Goal: Transaction & Acquisition: Obtain resource

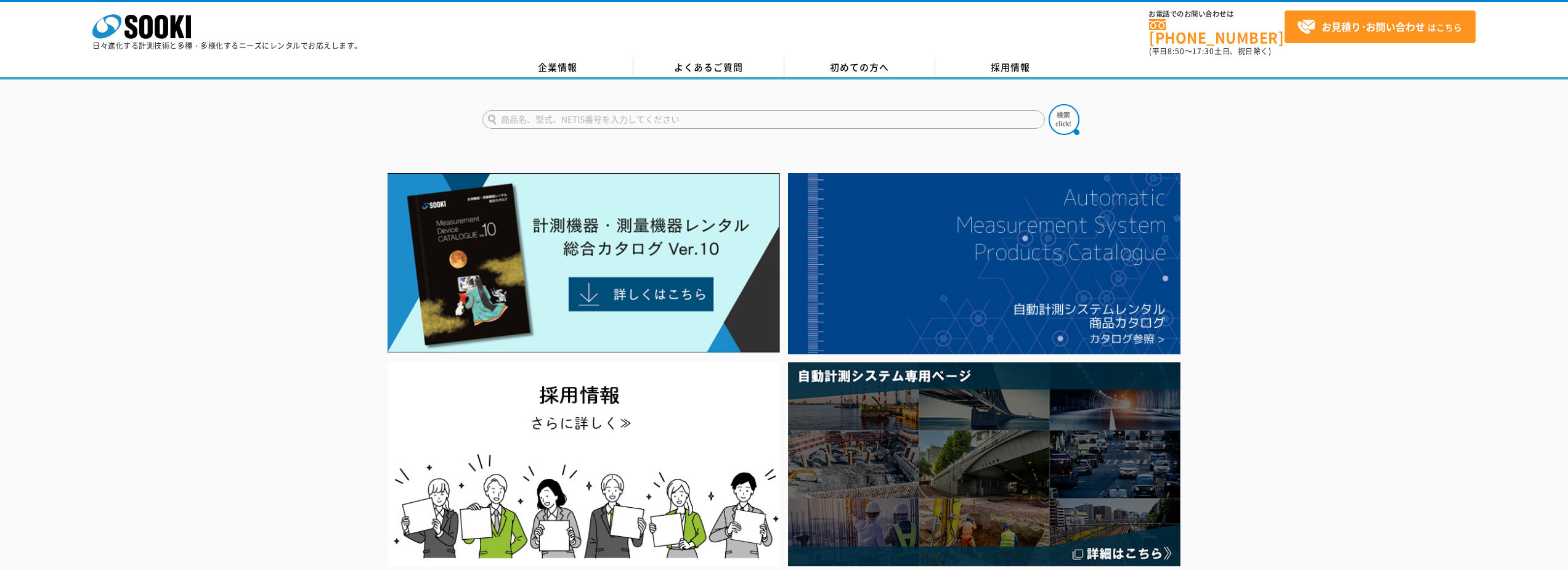
drag, startPoint x: 0, startPoint y: 0, endPoint x: 661, endPoint y: 113, distance: 670.6
click at [661, 113] on input "text" at bounding box center [763, 120] width 562 height 19
type input "エレフット"
click at [1048, 104] on button at bounding box center [1063, 119] width 31 height 31
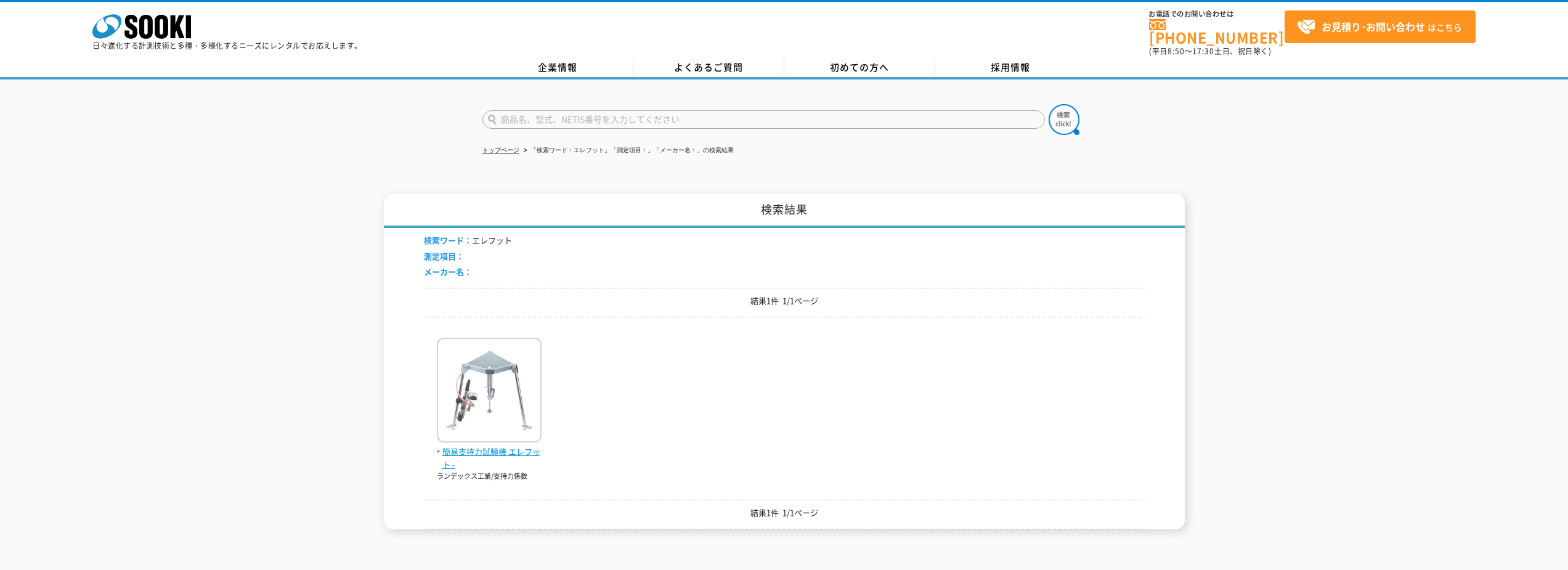
click at [523, 393] on img at bounding box center [489, 391] width 105 height 108
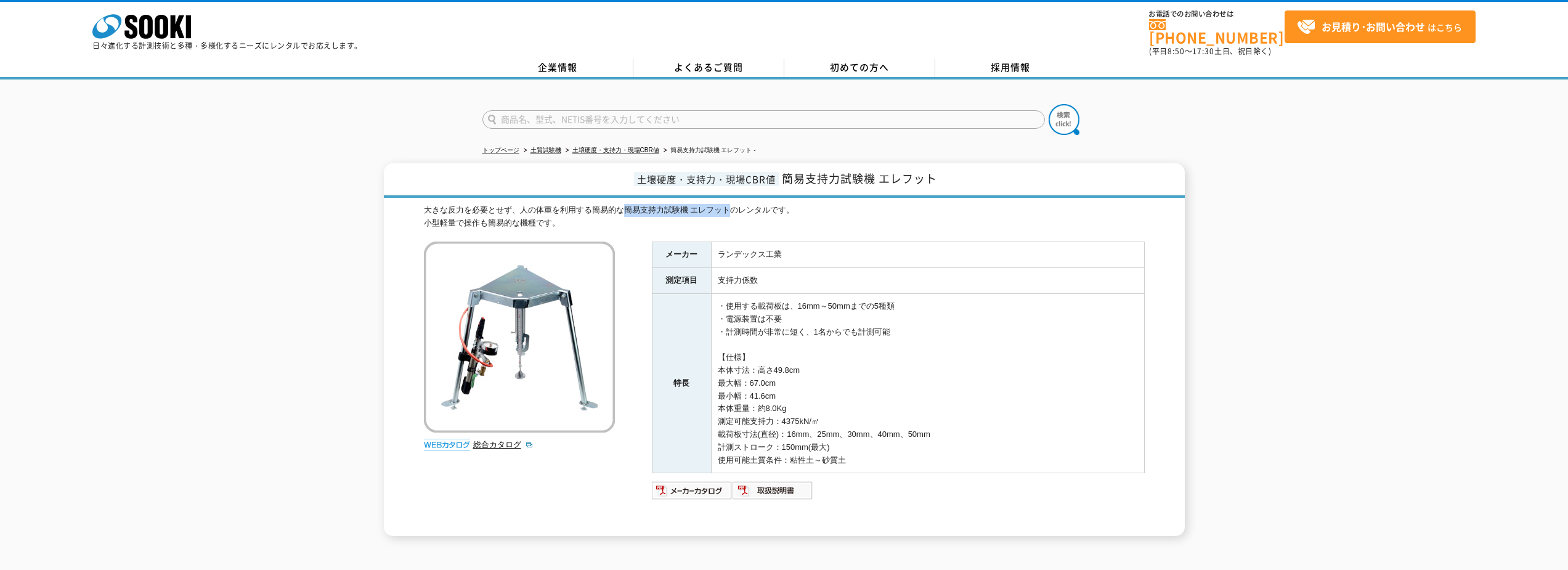
drag, startPoint x: 623, startPoint y: 204, endPoint x: 729, endPoint y: 200, distance: 106.1
click at [729, 204] on div "大きな反力を必要とせず、人の体重を利用する簡易的な簡易支持力試験機 エレフットのレンタルです。 小型軽量で操作も簡易的な機種です。" at bounding box center [784, 217] width 721 height 26
copy div "簡易支持力試験機 エレフット"
